Goal: Transaction & Acquisition: Purchase product/service

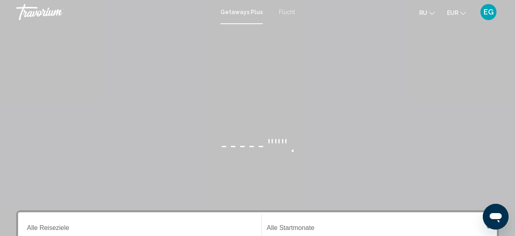
click at [288, 12] on span "Flucht" at bounding box center [287, 12] width 16 height 6
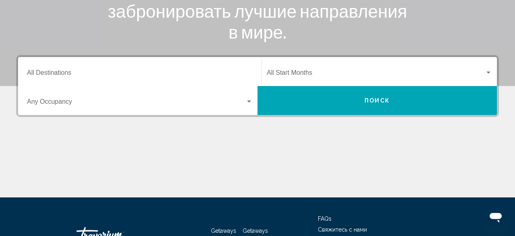
scroll to position [167, 0]
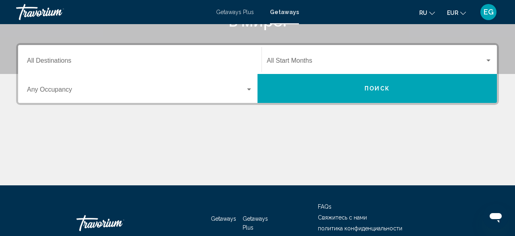
click at [50, 56] on div "Destination All Destinations" at bounding box center [140, 59] width 226 height 25
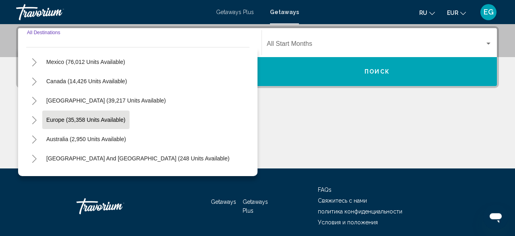
scroll to position [37, 0]
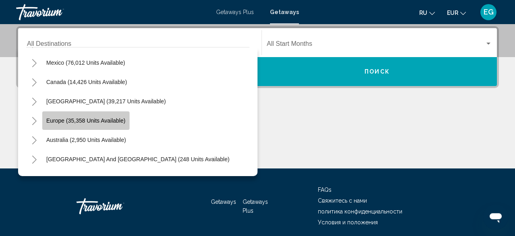
click at [114, 113] on button "Europe (35,358 units available)" at bounding box center [85, 120] width 87 height 19
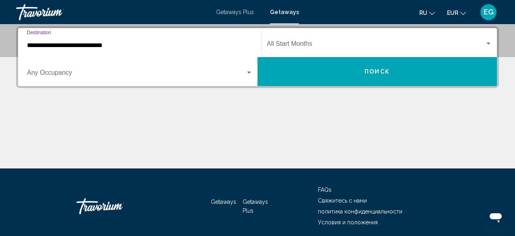
click at [124, 52] on div "**********" at bounding box center [140, 42] width 226 height 25
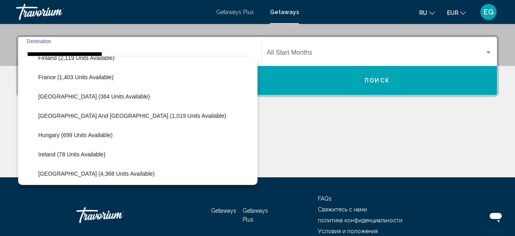
scroll to position [235, 0]
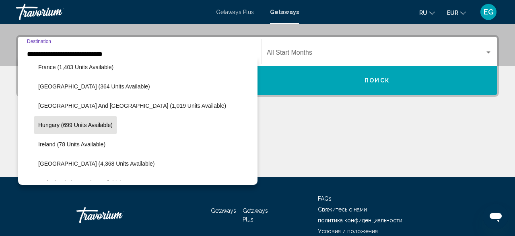
click at [76, 126] on span "Hungary (699 units available)" at bounding box center [75, 125] width 74 height 6
type input "**********"
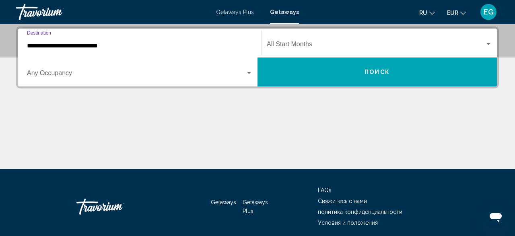
scroll to position [184, 0]
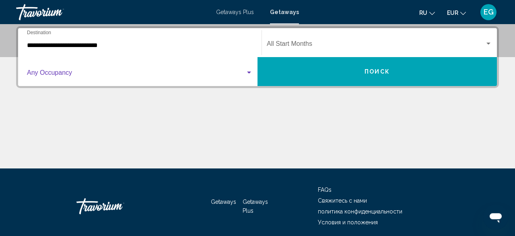
click at [88, 78] on span "Search widget" at bounding box center [136, 74] width 219 height 7
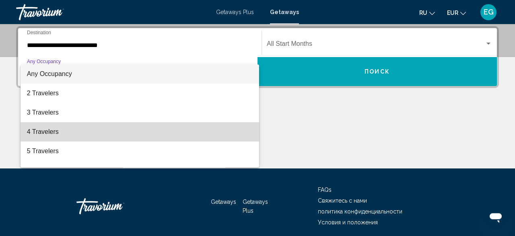
click at [87, 126] on span "4 Travelers" at bounding box center [140, 131] width 226 height 19
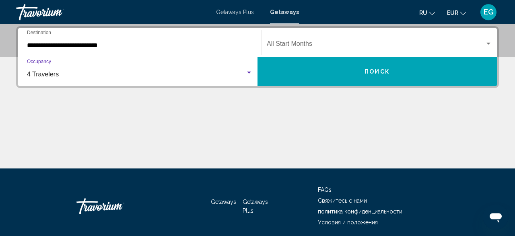
click at [313, 42] on span "Search widget" at bounding box center [376, 45] width 218 height 7
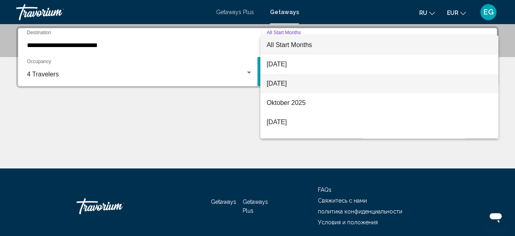
click at [309, 80] on span "September 2025" at bounding box center [380, 83] width 226 height 19
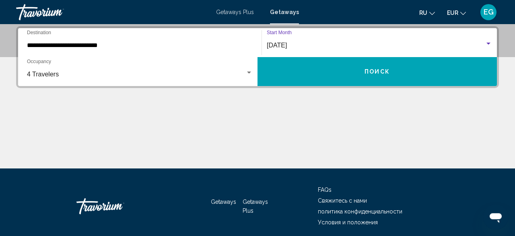
click at [308, 80] on button "Поиск" at bounding box center [377, 71] width 239 height 29
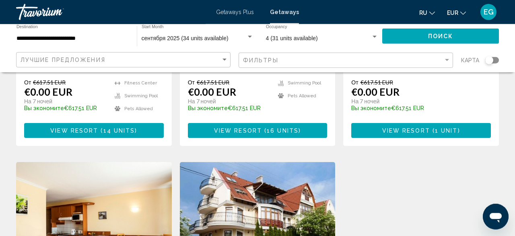
scroll to position [167, 0]
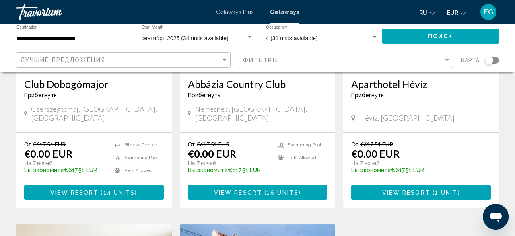
click at [77, 188] on button "View Resort ( 14 units )" at bounding box center [94, 192] width 140 height 15
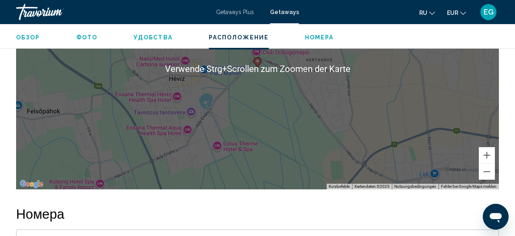
scroll to position [1410, 0]
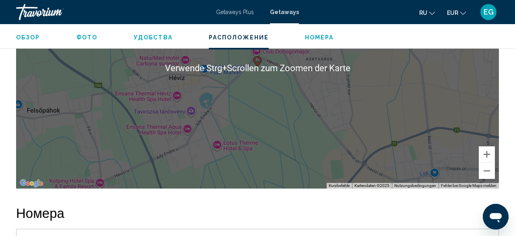
click at [483, 173] on div "Um den Modus zum Ziehen mit der Tastatur zu aktivieren, drückst du Alt + Eingab…" at bounding box center [257, 67] width 483 height 241
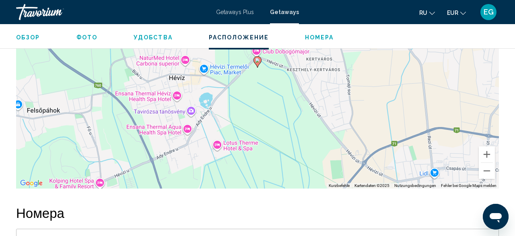
click at [483, 173] on div "Um den Modus zum Ziehen mit der Tastatur zu aktivieren, drückst du Alt + Eingab…" at bounding box center [257, 67] width 483 height 241
click at [487, 163] on button "Verkleinern" at bounding box center [487, 171] width 16 height 16
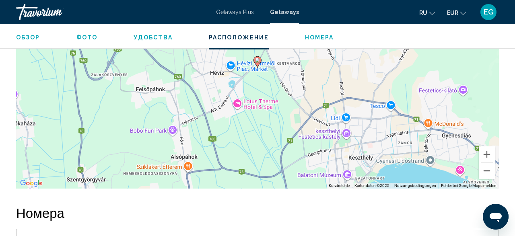
click at [487, 163] on button "Verkleinern" at bounding box center [487, 171] width 16 height 16
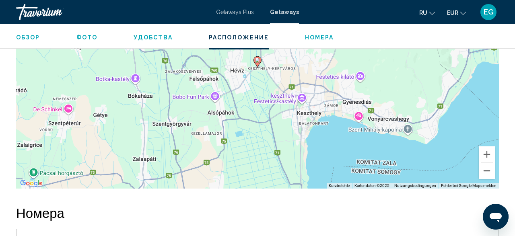
click at [487, 163] on button "Verkleinern" at bounding box center [487, 171] width 16 height 16
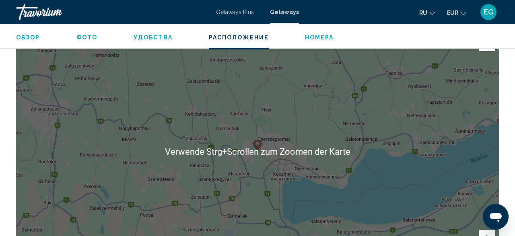
scroll to position [1368, 0]
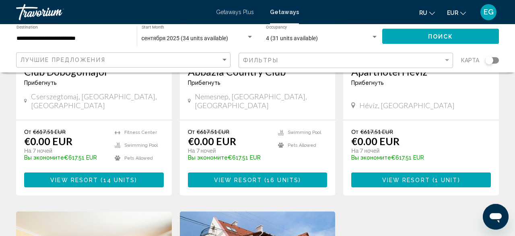
scroll to position [209, 0]
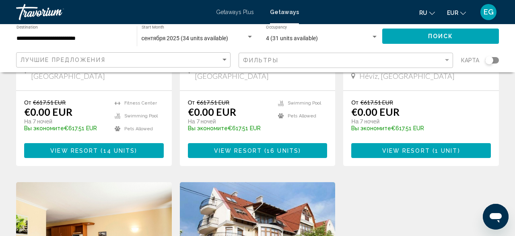
click at [290, 143] on button "View Resort ( 16 units )" at bounding box center [258, 150] width 140 height 15
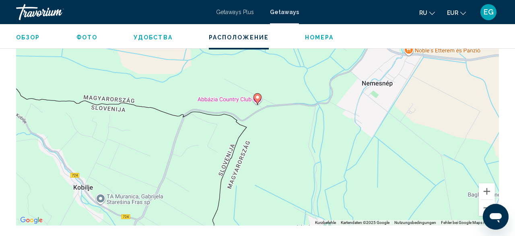
scroll to position [1322, 0]
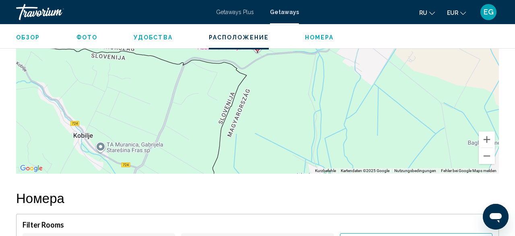
click at [496, 147] on div "Um den Modus zum Ziehen mit der Tastatur zu aktivieren, drückst du Alt + Eingab…" at bounding box center [257, 52] width 483 height 241
click at [490, 153] on button "Verkleinern" at bounding box center [487, 156] width 16 height 16
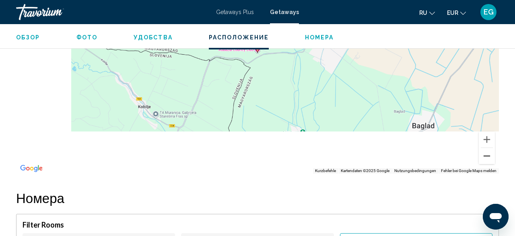
click at [490, 153] on button "Verkleinern" at bounding box center [487, 156] width 16 height 16
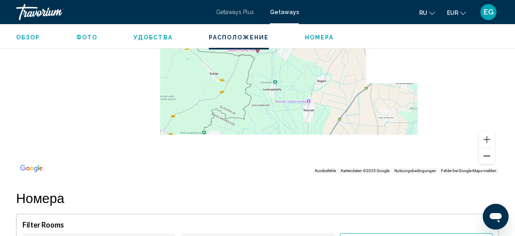
click at [489, 153] on button "Verkleinern" at bounding box center [487, 156] width 16 height 16
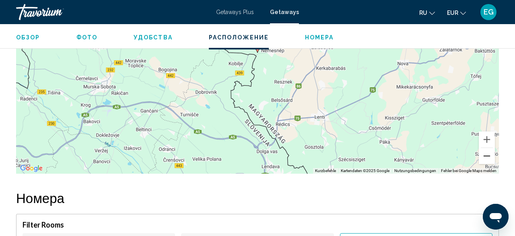
click at [489, 153] on button "Verkleinern" at bounding box center [487, 156] width 16 height 16
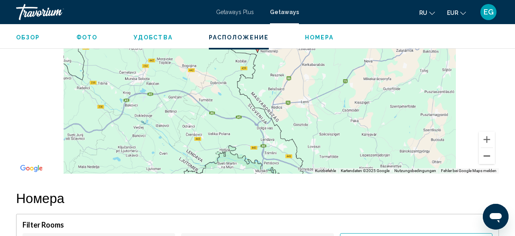
click at [489, 153] on button "Verkleinern" at bounding box center [487, 156] width 16 height 16
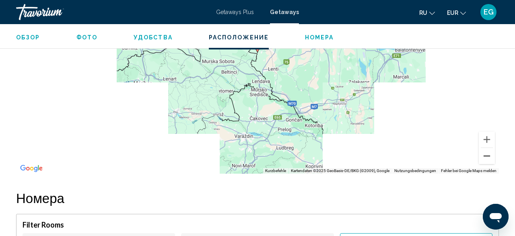
click at [489, 153] on button "Verkleinern" at bounding box center [487, 156] width 16 height 16
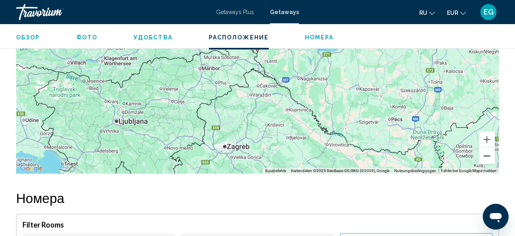
click at [489, 153] on button "Verkleinern" at bounding box center [487, 156] width 16 height 16
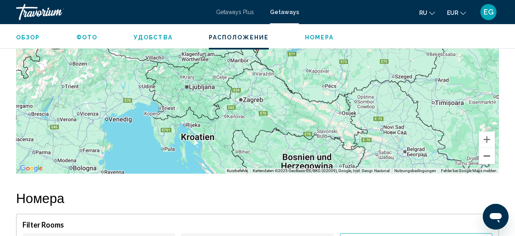
click at [489, 153] on button "Verkleinern" at bounding box center [487, 156] width 16 height 16
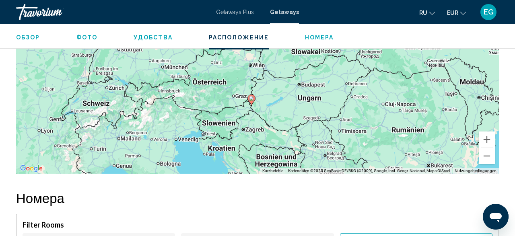
drag, startPoint x: 431, startPoint y: 75, endPoint x: 427, endPoint y: 125, distance: 50.1
click at [427, 125] on div "Um den Modus zum Ziehen mit der Tastatur zu aktivieren, drückst du Alt + Eingab…" at bounding box center [257, 52] width 483 height 241
click at [478, 131] on div "Um den Modus zum Ziehen mit der Tastatur zu aktivieren, drückst du Alt + Eingab…" at bounding box center [257, 52] width 483 height 241
click at [485, 132] on button "Vergrößern" at bounding box center [487, 140] width 16 height 16
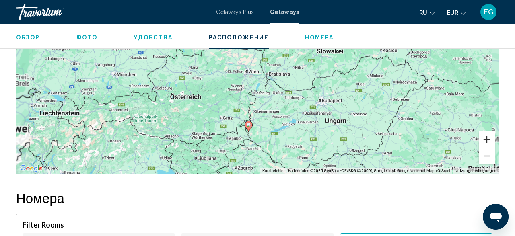
click at [485, 132] on button "Vergrößern" at bounding box center [487, 140] width 16 height 16
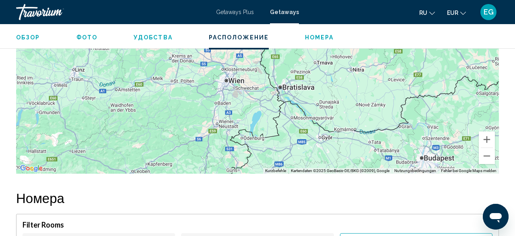
drag, startPoint x: 395, startPoint y: 123, endPoint x: 387, endPoint y: 57, distance: 66.1
click at [387, 57] on div "Main content" at bounding box center [257, 52] width 483 height 241
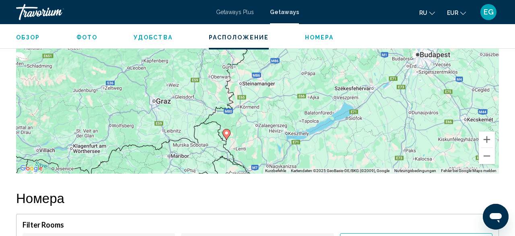
drag, startPoint x: 387, startPoint y: 137, endPoint x: 386, endPoint y: 70, distance: 67.6
click at [386, 70] on div "Um den Modus zum Ziehen mit der Tastatur zu aktivieren, drückst du Alt + Eingab…" at bounding box center [257, 52] width 483 height 241
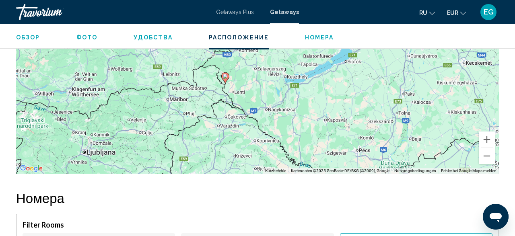
drag, startPoint x: 386, startPoint y: 150, endPoint x: 386, endPoint y: 108, distance: 41.9
click at [386, 108] on div "Um den Modus zum Ziehen mit der Tastatur zu aktivieren, drückst du Alt + Eingab…" at bounding box center [257, 52] width 483 height 241
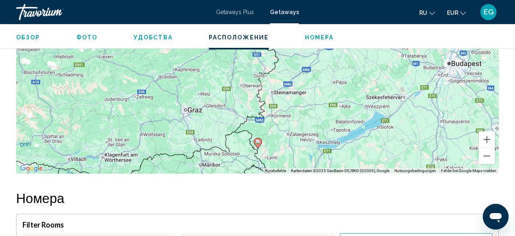
drag, startPoint x: 340, startPoint y: 70, endPoint x: 370, endPoint y: 130, distance: 66.4
click at [370, 130] on div "Um den Modus zum Ziehen mit der Tastatur zu aktivieren, drückst du Alt + Eingab…" at bounding box center [257, 52] width 483 height 241
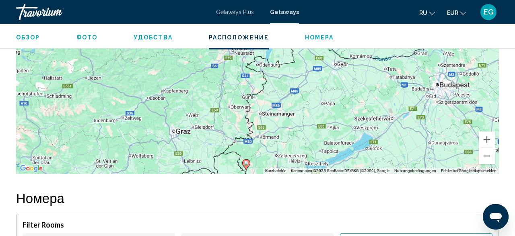
drag, startPoint x: 366, startPoint y: 65, endPoint x: 351, endPoint y: 85, distance: 24.7
click at [351, 85] on div "Um den Modus zum Ziehen mit der Tastatur zu aktivieren, drückst du Alt + Eingab…" at bounding box center [257, 52] width 483 height 241
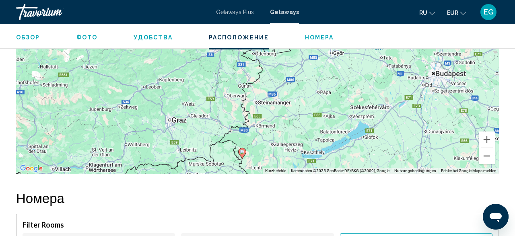
click at [486, 153] on button "Verkleinern" at bounding box center [487, 156] width 16 height 16
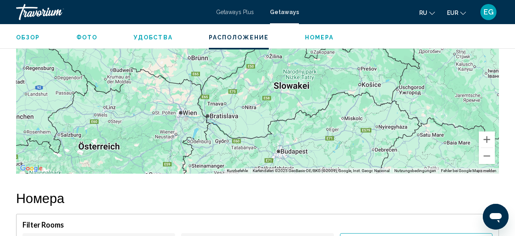
drag, startPoint x: 355, startPoint y: 69, endPoint x: 241, endPoint y: 154, distance: 142.0
click at [241, 154] on div "Um den Modus zum Ziehen mit der Tastatur zu aktivieren, drückst du Alt + Eingab…" at bounding box center [257, 52] width 483 height 241
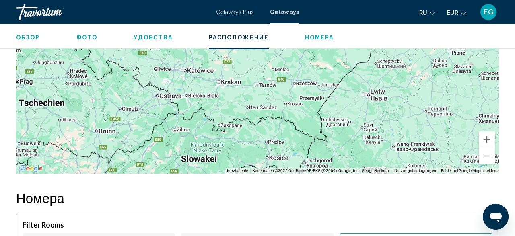
drag, startPoint x: 315, startPoint y: 79, endPoint x: 248, endPoint y: 132, distance: 85.5
click at [246, 132] on div "Um den Modus zum Ziehen mit der Tastatur zu aktivieren, drückst du Alt + Eingab…" at bounding box center [257, 52] width 483 height 241
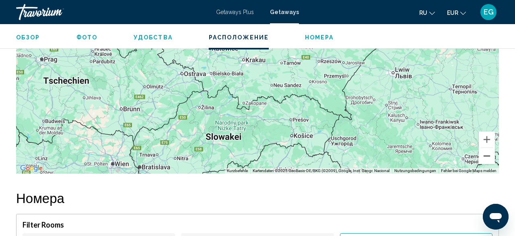
click at [491, 152] on button "Verkleinern" at bounding box center [487, 156] width 16 height 16
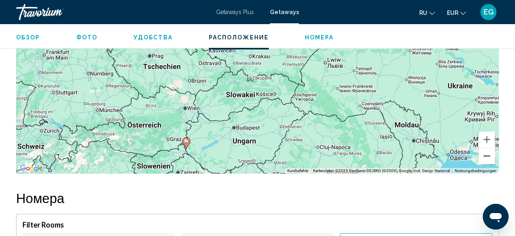
click at [491, 152] on button "Verkleinern" at bounding box center [487, 156] width 16 height 16
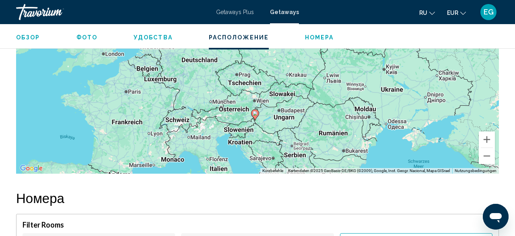
drag, startPoint x: 311, startPoint y: 79, endPoint x: 344, endPoint y: 101, distance: 40.1
click at [344, 101] on div "Um den Modus zum Ziehen mit der Tastatur zu aktivieren, drückst du Alt + Eingab…" at bounding box center [257, 52] width 483 height 241
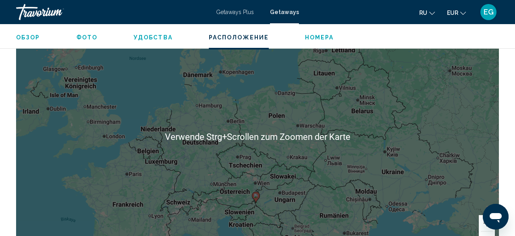
scroll to position [1364, 0]
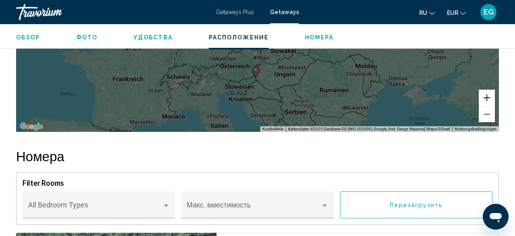
click at [494, 92] on button "Vergrößern" at bounding box center [487, 98] width 16 height 16
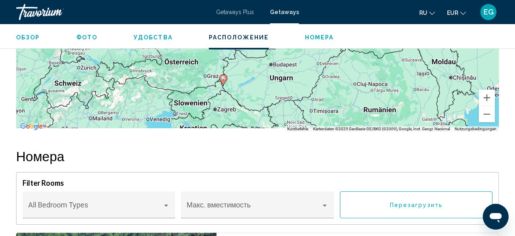
drag, startPoint x: 372, startPoint y: 97, endPoint x: 330, endPoint y: 19, distance: 88.6
click at [330, 19] on div "Um den Modus zum Ziehen mit der Tastatur zu aktivieren, drückst du Alt + Eingab…" at bounding box center [257, 11] width 483 height 241
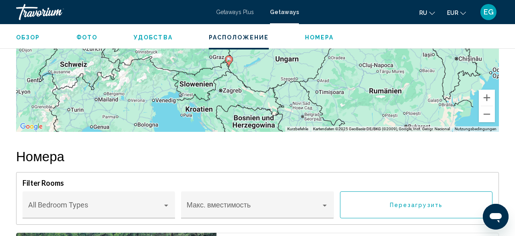
drag, startPoint x: 275, startPoint y: 84, endPoint x: 313, endPoint y: 118, distance: 50.4
click at [313, 118] on div "Um den Modus zum Ziehen mit der Tastatur zu aktivieren, drückst du Alt + Eingab…" at bounding box center [257, 11] width 483 height 241
click at [485, 95] on button "Vergrößern" at bounding box center [487, 98] width 16 height 16
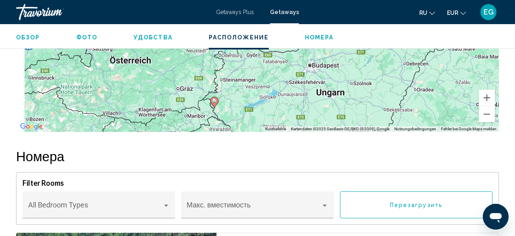
drag, startPoint x: 283, startPoint y: 88, endPoint x: 302, endPoint y: 71, distance: 25.4
click at [302, 71] on div "Um den Modus zum Ziehen mit der Tastatur zu aktivieren, drückst du Alt + Eingab…" at bounding box center [257, 11] width 483 height 241
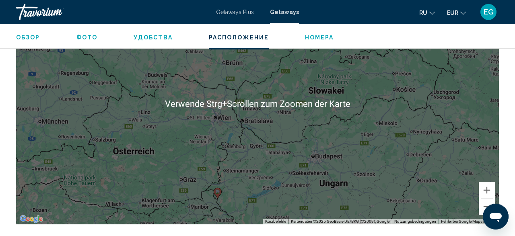
scroll to position [1239, 0]
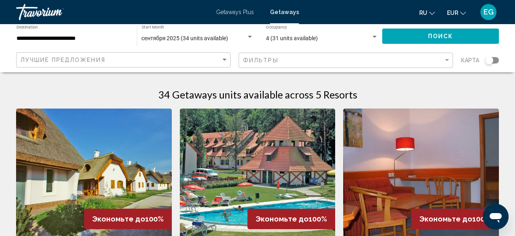
click at [79, 41] on input "**********" at bounding box center [73, 38] width 112 height 6
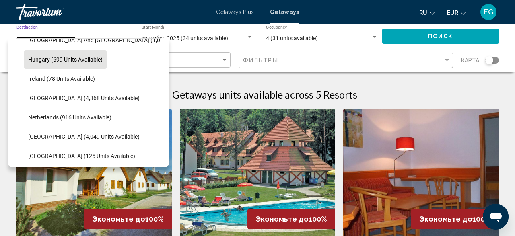
scroll to position [281, 0]
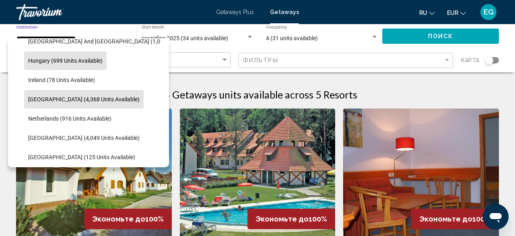
click at [75, 94] on button "Italy (4,368 units available)" at bounding box center [84, 99] width 120 height 19
type input "**********"
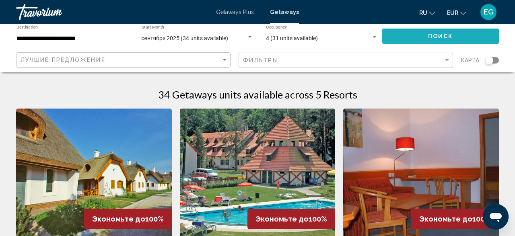
click at [442, 34] on span "Поиск" at bounding box center [440, 36] width 25 height 6
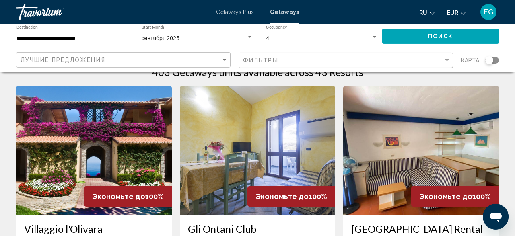
scroll to position [42, 0]
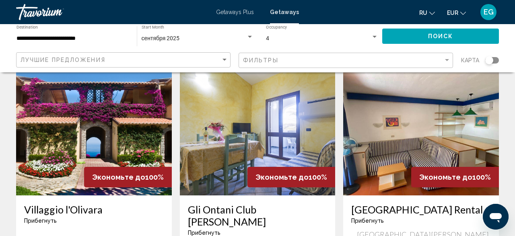
click at [500, 58] on app-map-search-filters "Лучшие предложения Фильтры карта" at bounding box center [257, 60] width 499 height 24
click at [497, 58] on div "Search widget" at bounding box center [492, 60] width 14 height 6
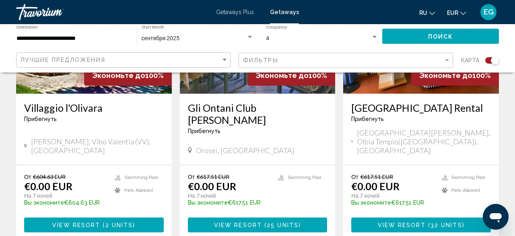
scroll to position [417, 0]
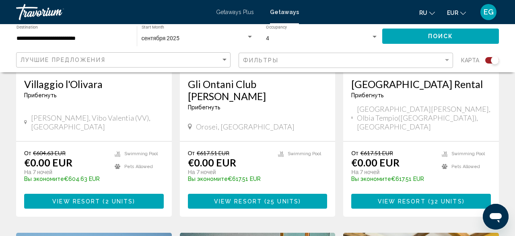
click at [69, 198] on span "View Resort" at bounding box center [76, 201] width 48 height 6
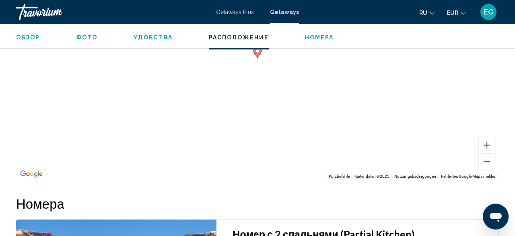
scroll to position [1490, 0]
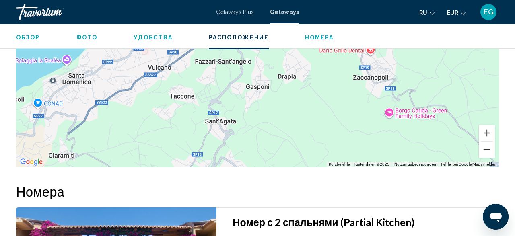
click at [491, 149] on button "Verkleinern" at bounding box center [487, 150] width 16 height 16
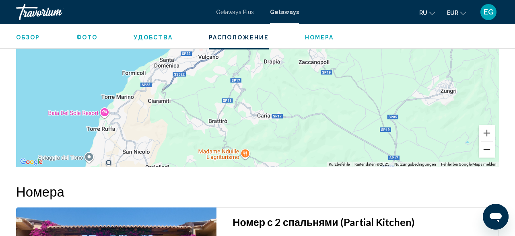
click at [491, 149] on button "Verkleinern" at bounding box center [487, 150] width 16 height 16
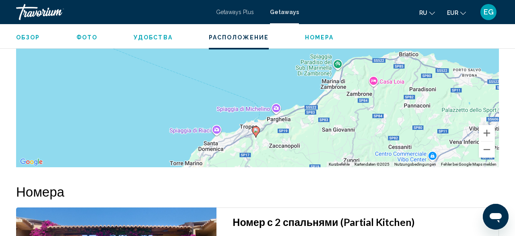
drag, startPoint x: 368, startPoint y: 144, endPoint x: 367, endPoint y: 178, distance: 33.8
click at [367, 167] on div "Um den Modus zum Ziehen mit der Tastatur zu aktivieren, drückst du Alt + Eingab…" at bounding box center [257, 46] width 483 height 241
click at [487, 149] on button "Verkleinern" at bounding box center [487, 150] width 16 height 16
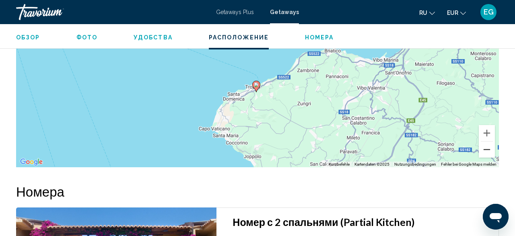
click at [487, 149] on button "Verkleinern" at bounding box center [487, 150] width 16 height 16
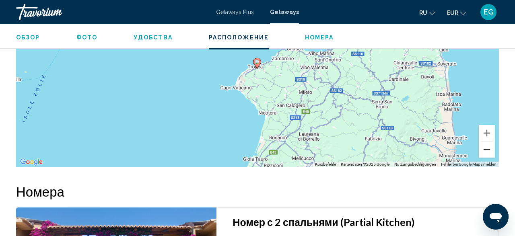
click at [487, 149] on button "Verkleinern" at bounding box center [487, 150] width 16 height 16
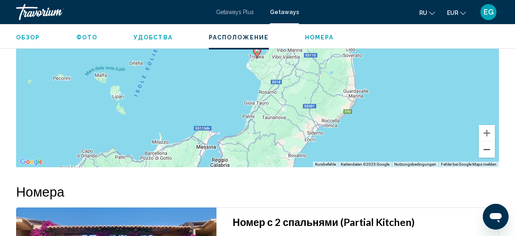
click at [487, 149] on button "Verkleinern" at bounding box center [487, 150] width 16 height 16
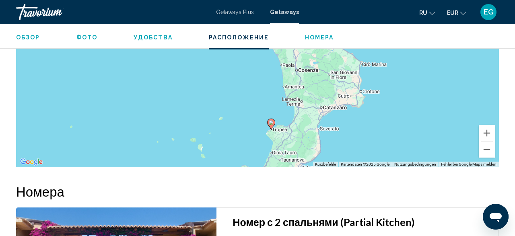
drag, startPoint x: 447, startPoint y: 82, endPoint x: 461, endPoint y: 163, distance: 82.0
click at [461, 163] on div "Um den Modus zum Ziehen mit der Tastatur zu aktivieren, drückst du Alt + Eingab…" at bounding box center [257, 46] width 483 height 241
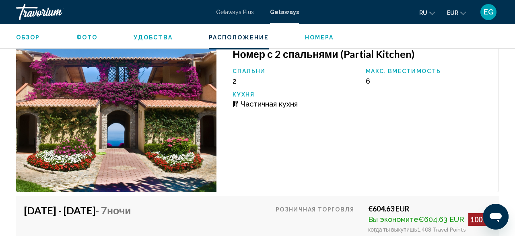
scroll to position [1699, 0]
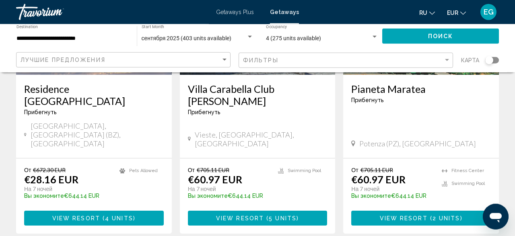
scroll to position [1046, 0]
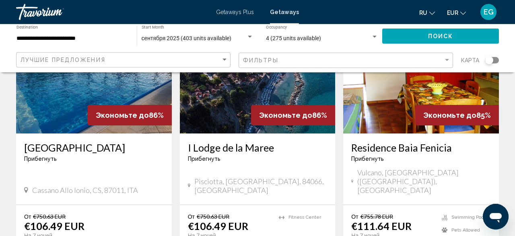
scroll to position [712, 0]
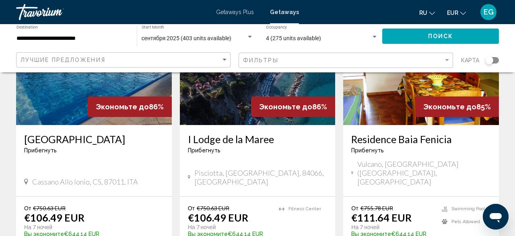
click at [65, 197] on div "От €750.63 EUR €106.49 EUR На 7 ночей Вы экономите €644.14 EUR temp 4 View Reso…" at bounding box center [94, 234] width 156 height 75
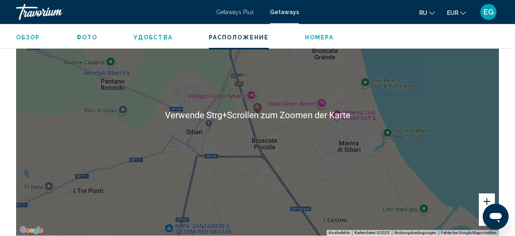
scroll to position [1262, 0]
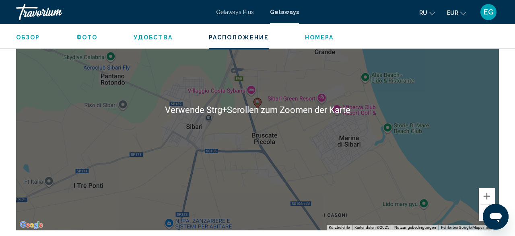
click at [484, 205] on button "Verkleinern" at bounding box center [487, 213] width 16 height 16
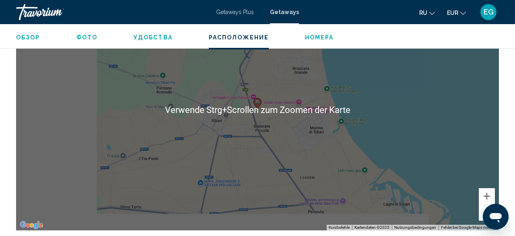
click at [484, 205] on button "Verkleinern" at bounding box center [487, 213] width 16 height 16
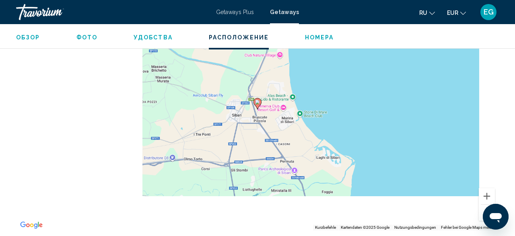
click at [484, 205] on button "Verkleinern" at bounding box center [487, 213] width 16 height 16
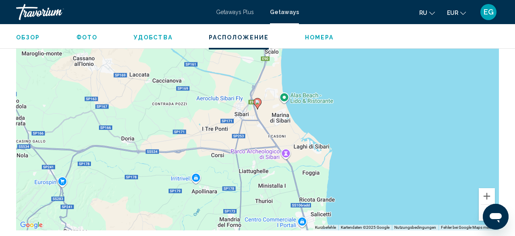
click at [484, 205] on button "Verkleinern" at bounding box center [487, 213] width 16 height 16
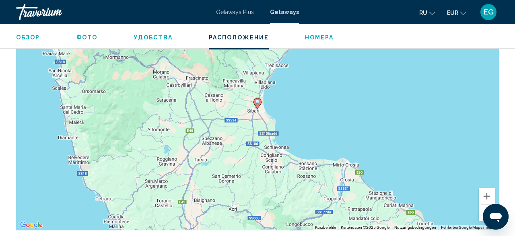
click at [484, 205] on button "Verkleinern" at bounding box center [487, 213] width 16 height 16
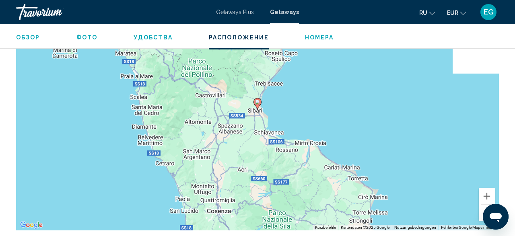
click at [484, 205] on button "Verkleinern" at bounding box center [487, 213] width 16 height 16
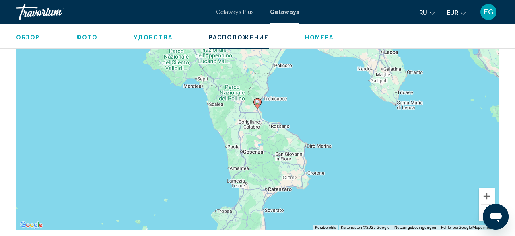
click at [484, 205] on button "Verkleinern" at bounding box center [487, 213] width 16 height 16
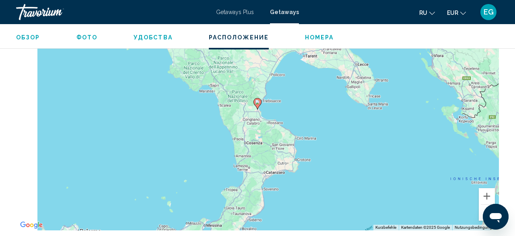
click at [484, 205] on button "Verkleinern" at bounding box center [487, 213] width 16 height 16
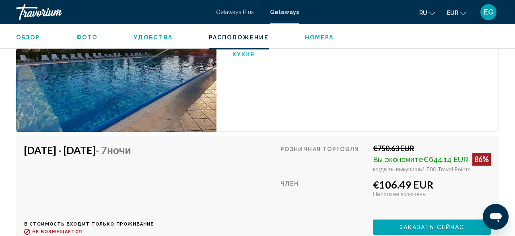
scroll to position [1513, 0]
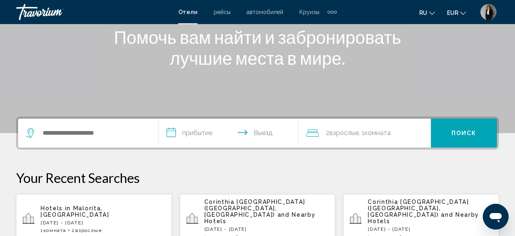
scroll to position [126, 0]
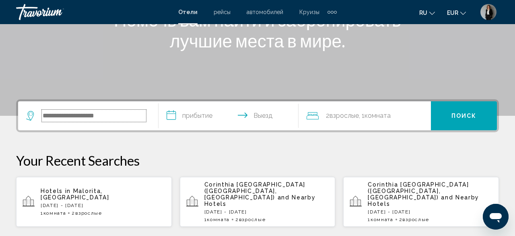
paste input "**********"
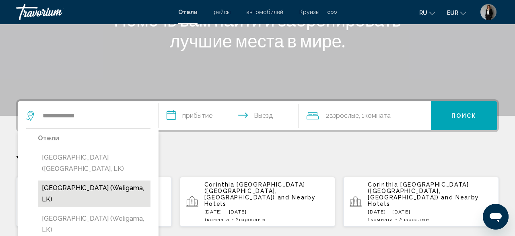
click at [129, 191] on button "Weligama Bay Resort (Weligama, LK)" at bounding box center [94, 194] width 113 height 27
type input "**********"
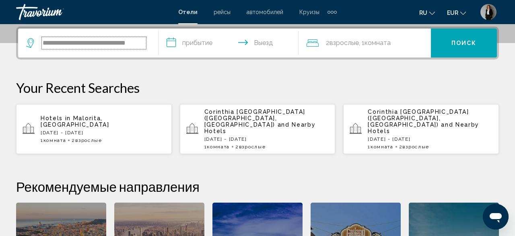
scroll to position [199, 0]
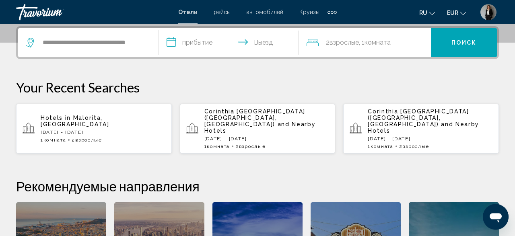
click at [216, 44] on input "**********" at bounding box center [230, 43] width 143 height 31
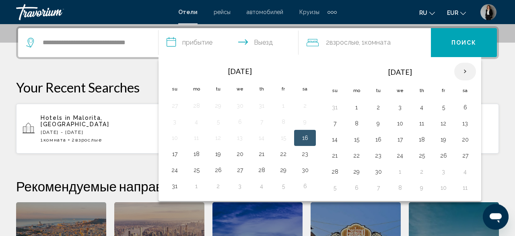
click at [460, 68] on th "Next month" at bounding box center [465, 72] width 22 height 18
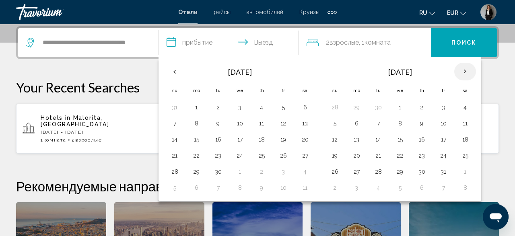
click at [463, 70] on th "Next month" at bounding box center [465, 72] width 22 height 18
click at [367, 155] on td "18" at bounding box center [378, 156] width 22 height 16
click at [336, 171] on button "23" at bounding box center [334, 171] width 13 height 11
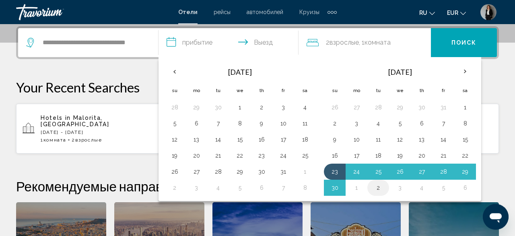
click at [377, 183] on button "2" at bounding box center [378, 187] width 13 height 11
type input "**********"
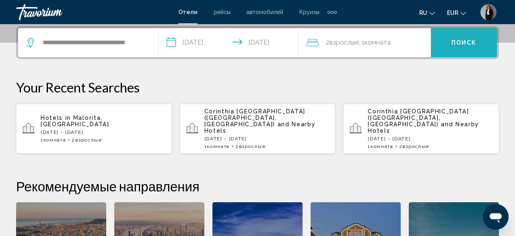
click at [453, 43] on span "Поиск" at bounding box center [464, 43] width 25 height 6
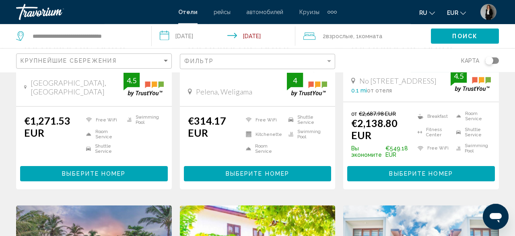
scroll to position [251, 0]
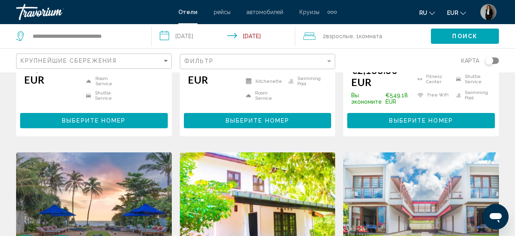
click at [444, 124] on span "Выберите номер" at bounding box center [421, 121] width 64 height 6
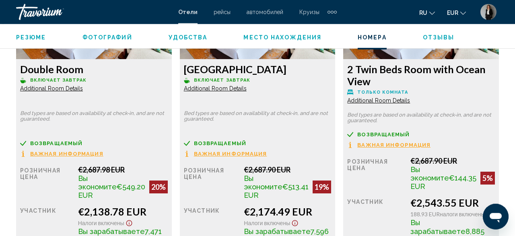
scroll to position [1335, 0]
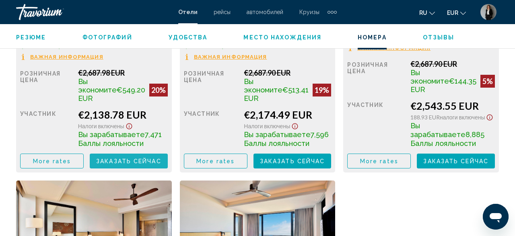
click at [143, 158] on span "Заказать сейчас" at bounding box center [128, 161] width 65 height 6
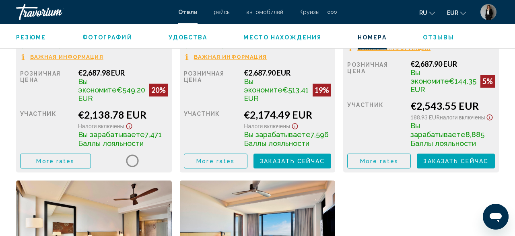
scroll to position [1419, 0]
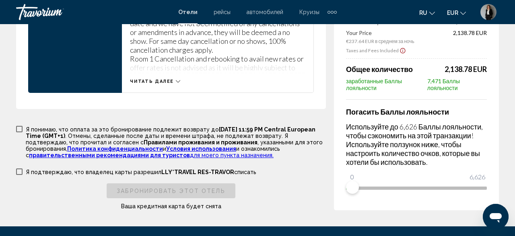
scroll to position [1214, 0]
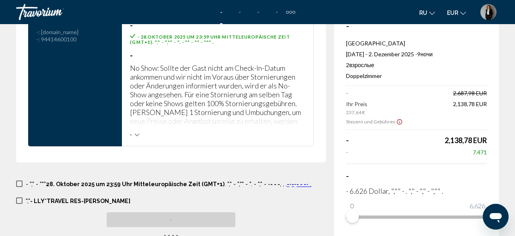
click at [138, 136] on icon "Hauptinhalt" at bounding box center [137, 135] width 4 height 2
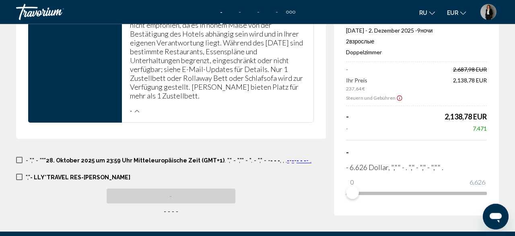
scroll to position [1339, 0]
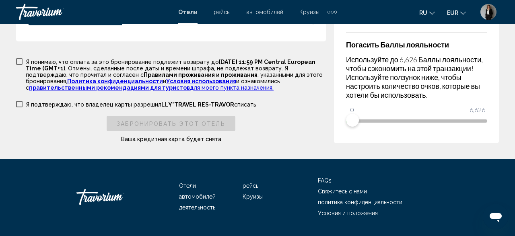
scroll to position [1351, 0]
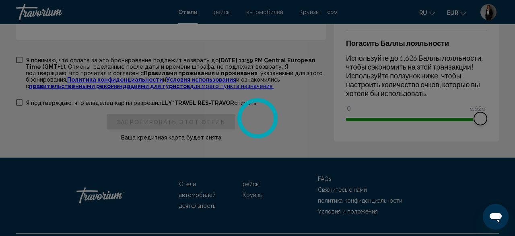
drag, startPoint x: 348, startPoint y: 139, endPoint x: 507, endPoint y: 141, distance: 158.6
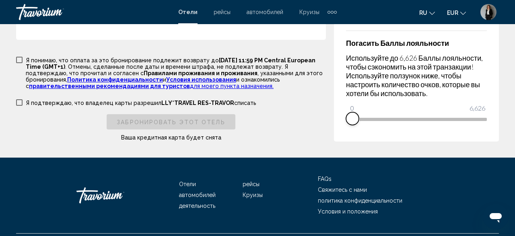
drag, startPoint x: 479, startPoint y: 142, endPoint x: 256, endPoint y: 183, distance: 225.9
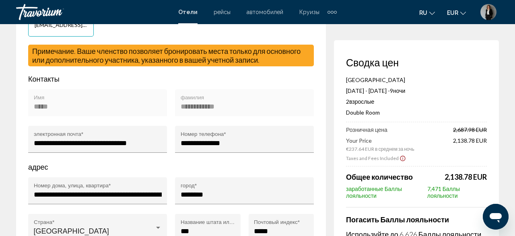
scroll to position [0, 0]
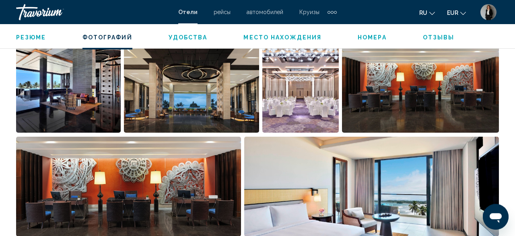
scroll to position [555, 0]
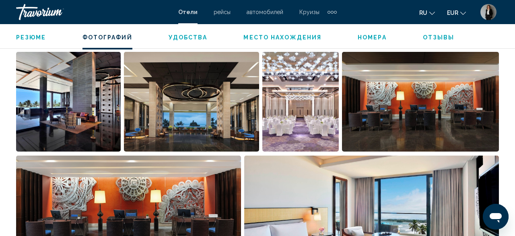
click at [89, 113] on img "Open full-screen image slider" at bounding box center [68, 102] width 105 height 100
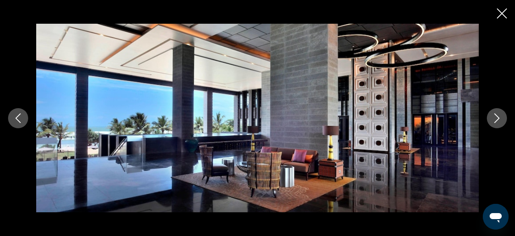
click at [496, 124] on button "Next image" at bounding box center [497, 118] width 20 height 20
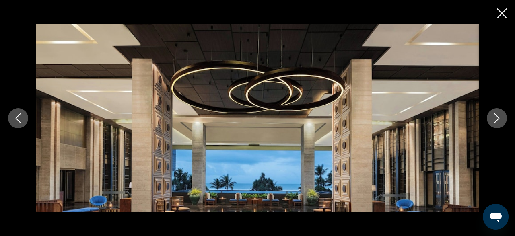
click at [496, 124] on button "Next image" at bounding box center [497, 118] width 20 height 20
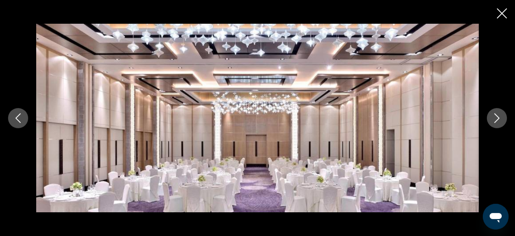
scroll to position [597, 0]
click at [499, 113] on button "Next image" at bounding box center [497, 118] width 20 height 20
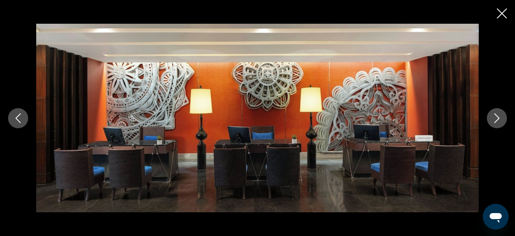
click at [499, 113] on button "Next image" at bounding box center [497, 118] width 20 height 20
click at [501, 113] on button "Next image" at bounding box center [497, 118] width 20 height 20
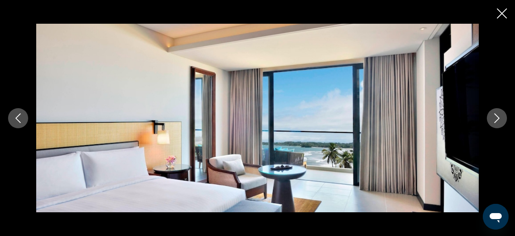
click at [501, 114] on icon "Next image" at bounding box center [497, 118] width 10 height 10
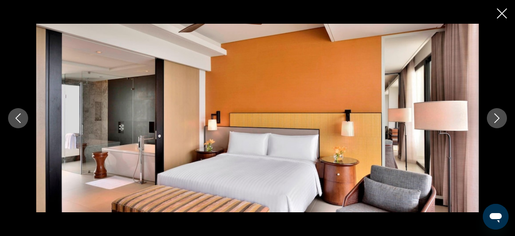
click at [501, 114] on icon "Next image" at bounding box center [497, 118] width 10 height 10
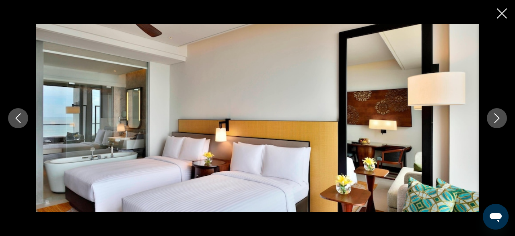
click at [501, 114] on icon "Next image" at bounding box center [497, 118] width 10 height 10
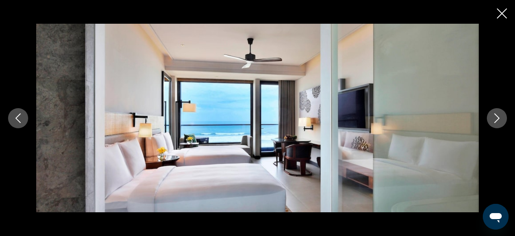
click at [501, 114] on icon "Next image" at bounding box center [497, 118] width 10 height 10
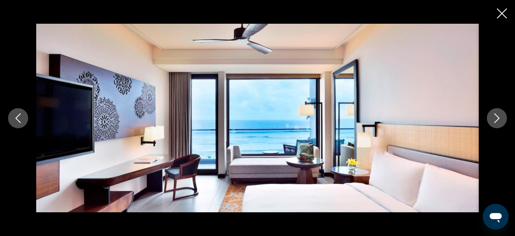
click at [501, 114] on icon "Next image" at bounding box center [497, 118] width 10 height 10
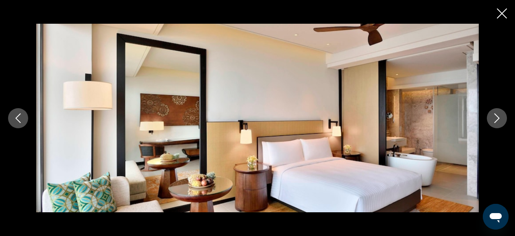
click at [501, 114] on icon "Next image" at bounding box center [497, 118] width 10 height 10
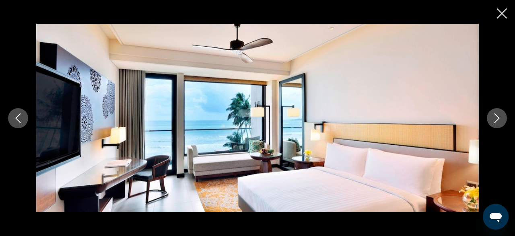
click at [507, 7] on div "Main content" at bounding box center [257, 118] width 515 height 236
click at [506, 10] on icon "Close slideshow" at bounding box center [502, 13] width 10 height 10
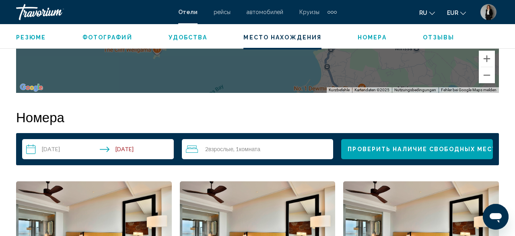
scroll to position [1099, 0]
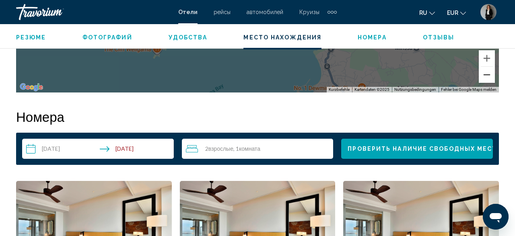
click at [485, 74] on button "Verkleinern" at bounding box center [487, 75] width 16 height 16
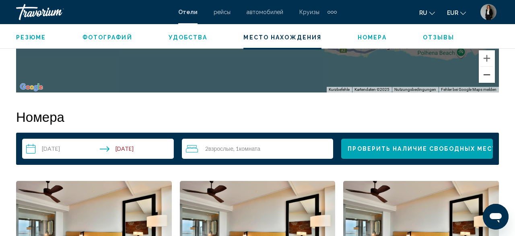
click at [485, 74] on button "Verkleinern" at bounding box center [487, 75] width 16 height 16
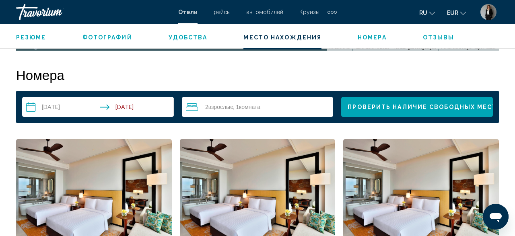
scroll to position [1016, 0]
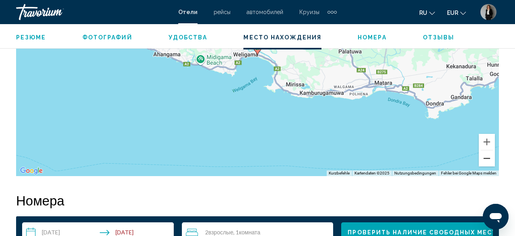
click at [482, 164] on button "Verkleinern" at bounding box center [487, 159] width 16 height 16
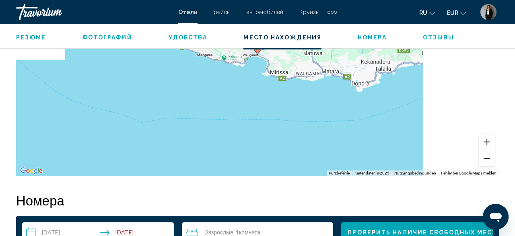
click at [482, 164] on button "Verkleinern" at bounding box center [487, 159] width 16 height 16
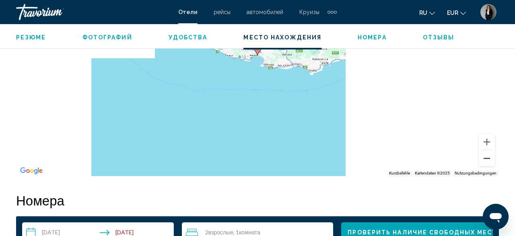
click at [482, 164] on button "Verkleinern" at bounding box center [487, 159] width 16 height 16
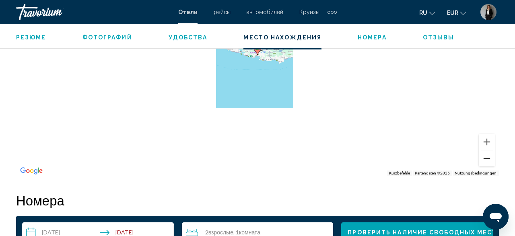
click at [482, 164] on button "Verkleinern" at bounding box center [487, 159] width 16 height 16
